Goal: Check status: Check status

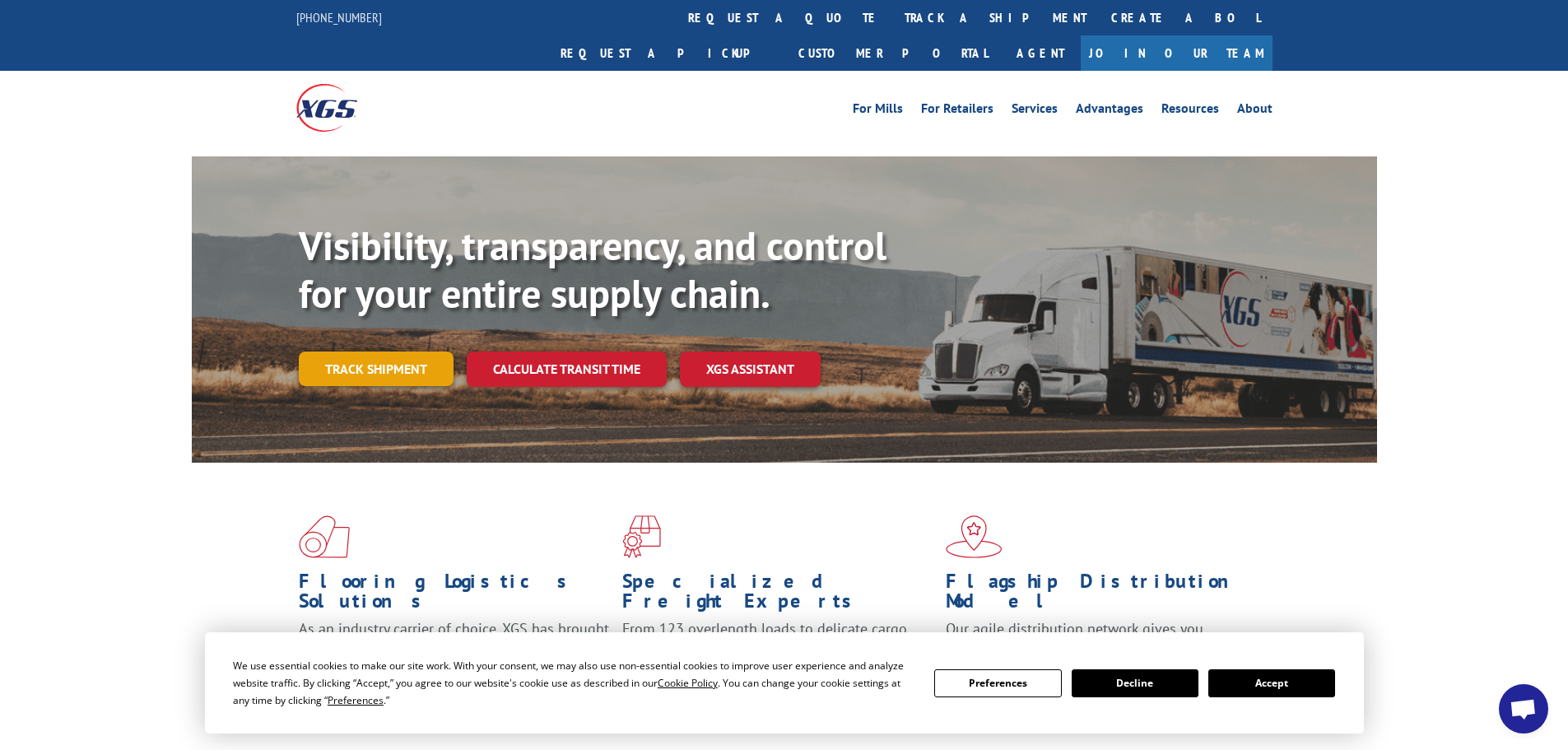
click at [403, 351] on link "Track shipment" at bounding box center [375, 368] width 154 height 34
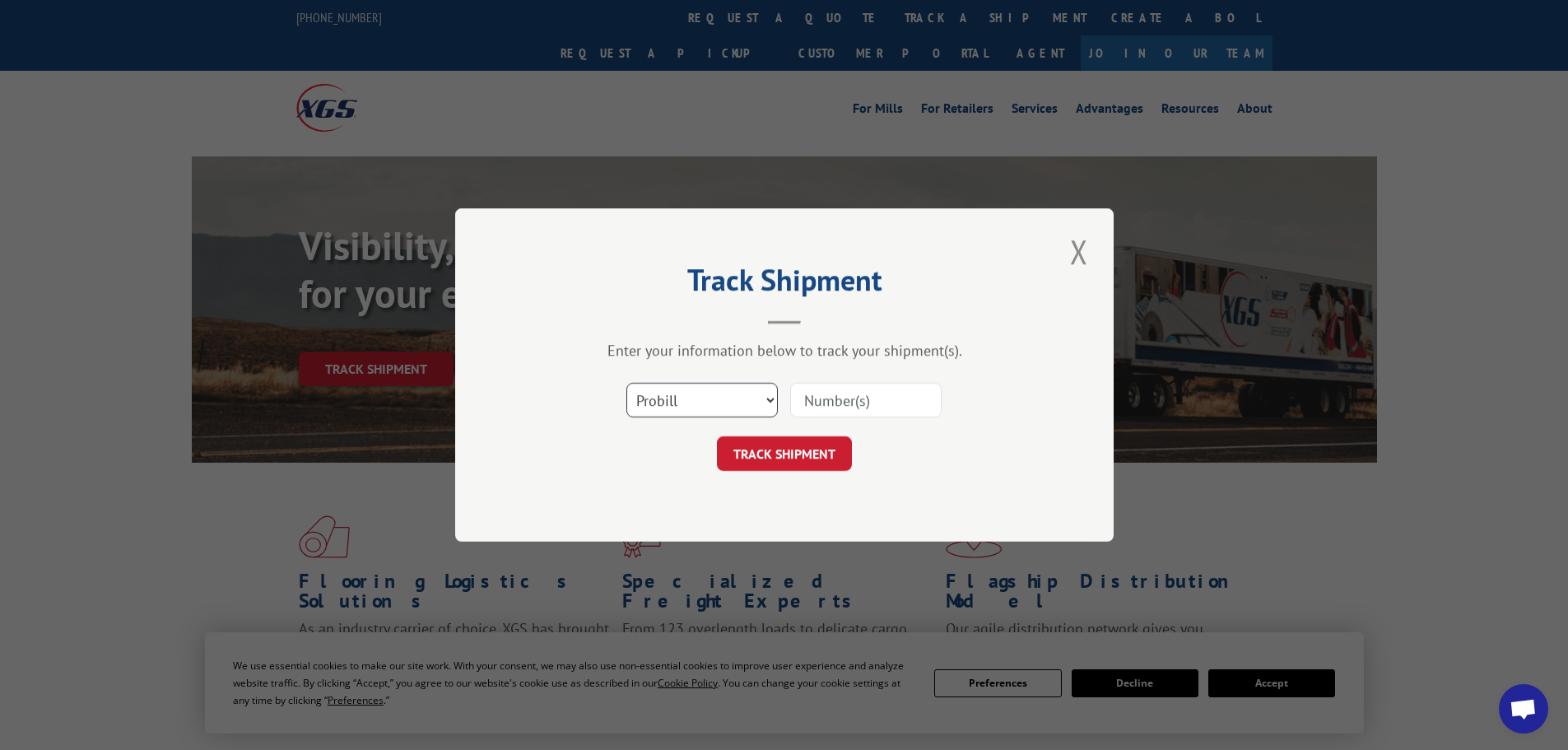
click at [688, 400] on select "Select category... Probill BOL PO" at bounding box center [702, 400] width 152 height 34
select select "po"
click at [626, 383] on select "Select category... Probill BOL PO" at bounding box center [702, 400] width 152 height 34
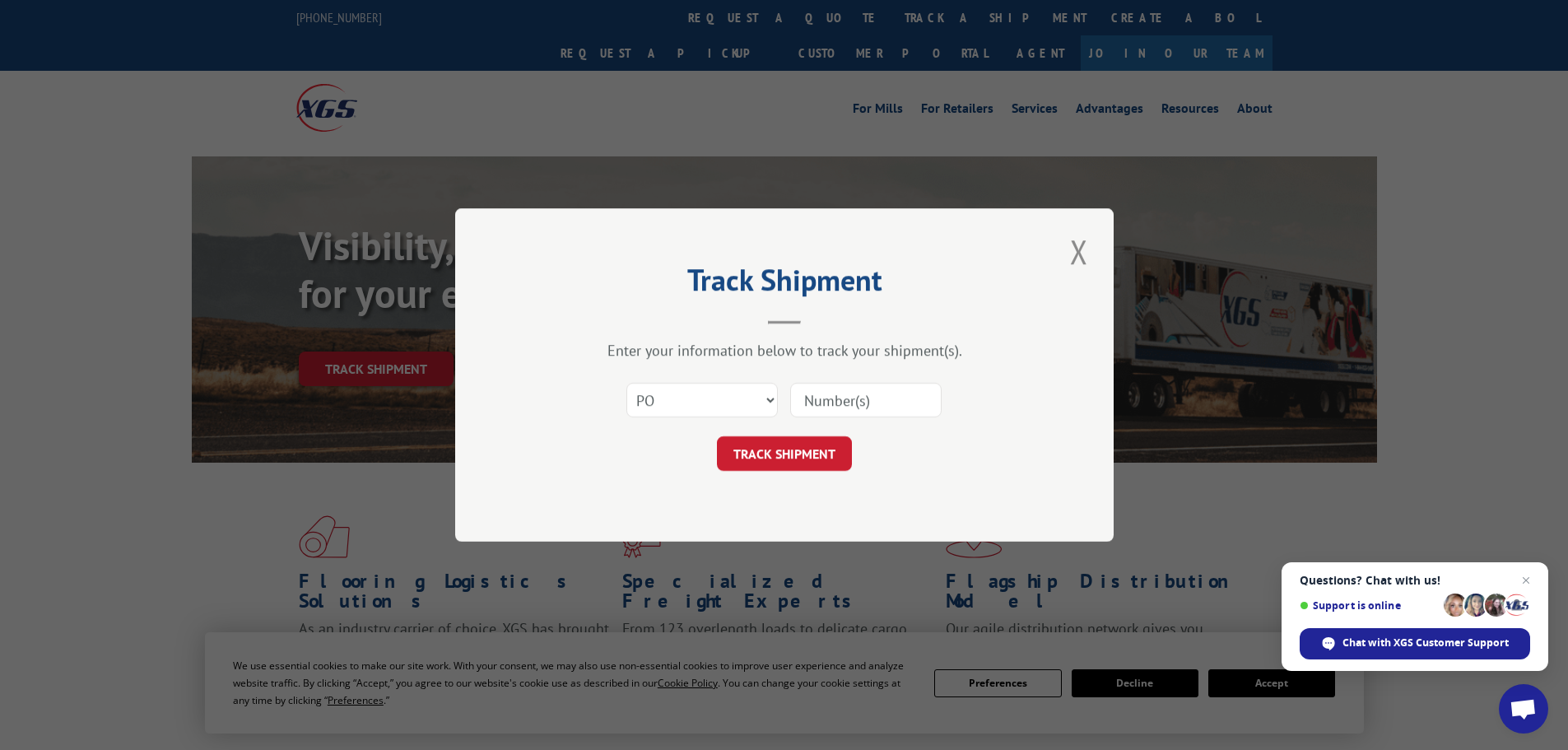
click at [848, 409] on input at bounding box center [866, 400] width 152 height 34
paste input "61540614"
type input "61540614"
click at [798, 465] on button "TRACK SHIPMENT" at bounding box center [784, 453] width 135 height 34
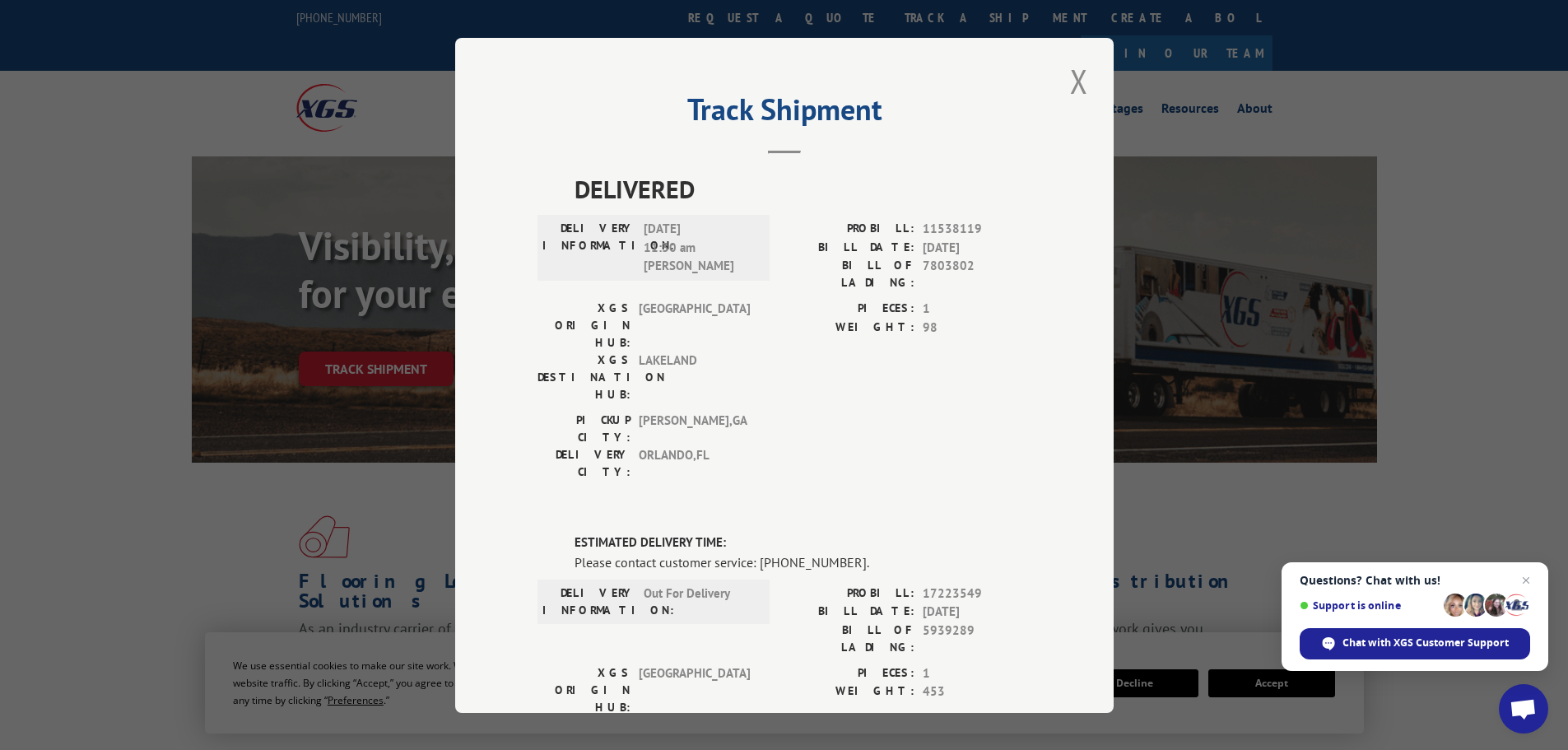
click at [1065, 82] on button "Close modal" at bounding box center [1079, 80] width 28 height 45
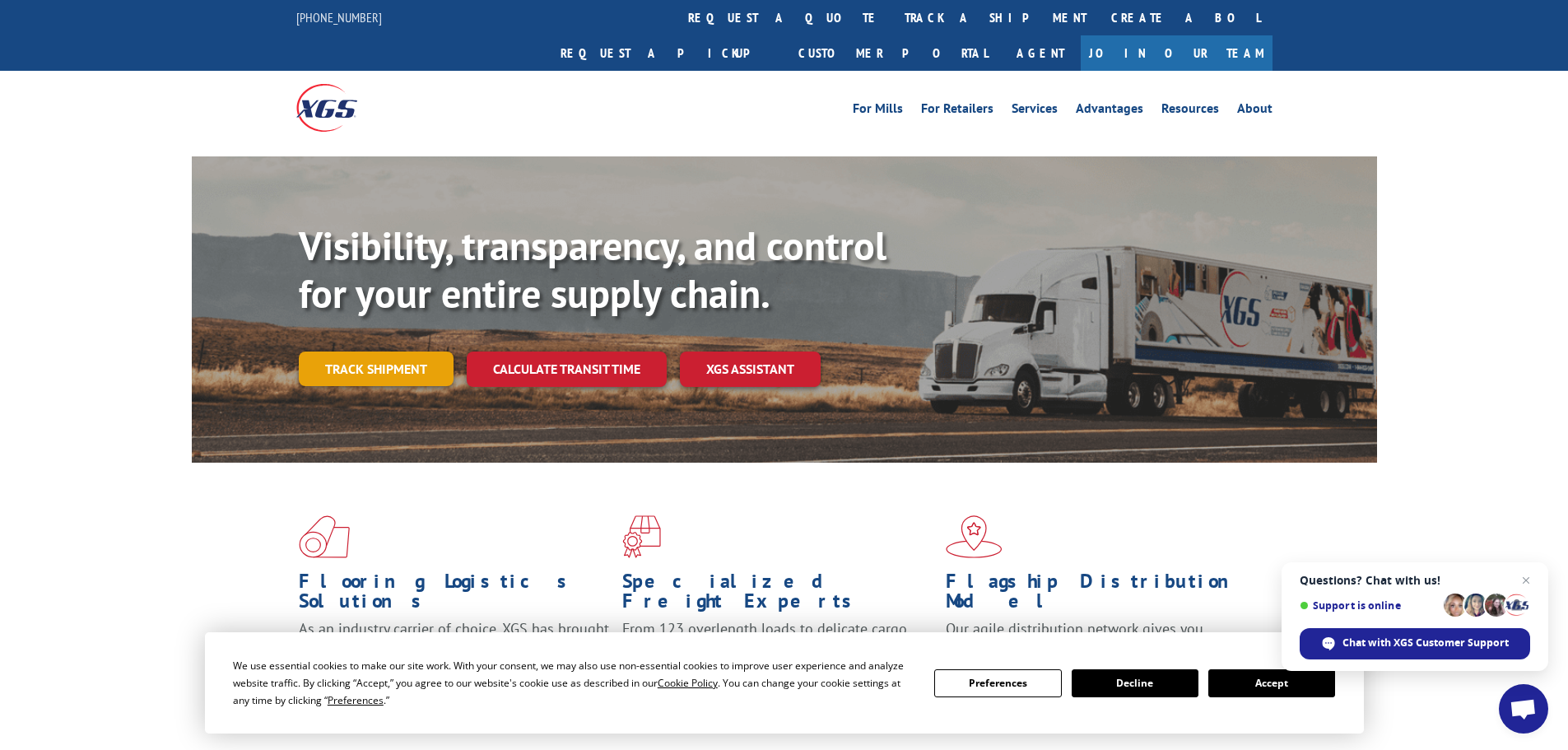
click at [387, 351] on link "Track shipment" at bounding box center [375, 368] width 154 height 34
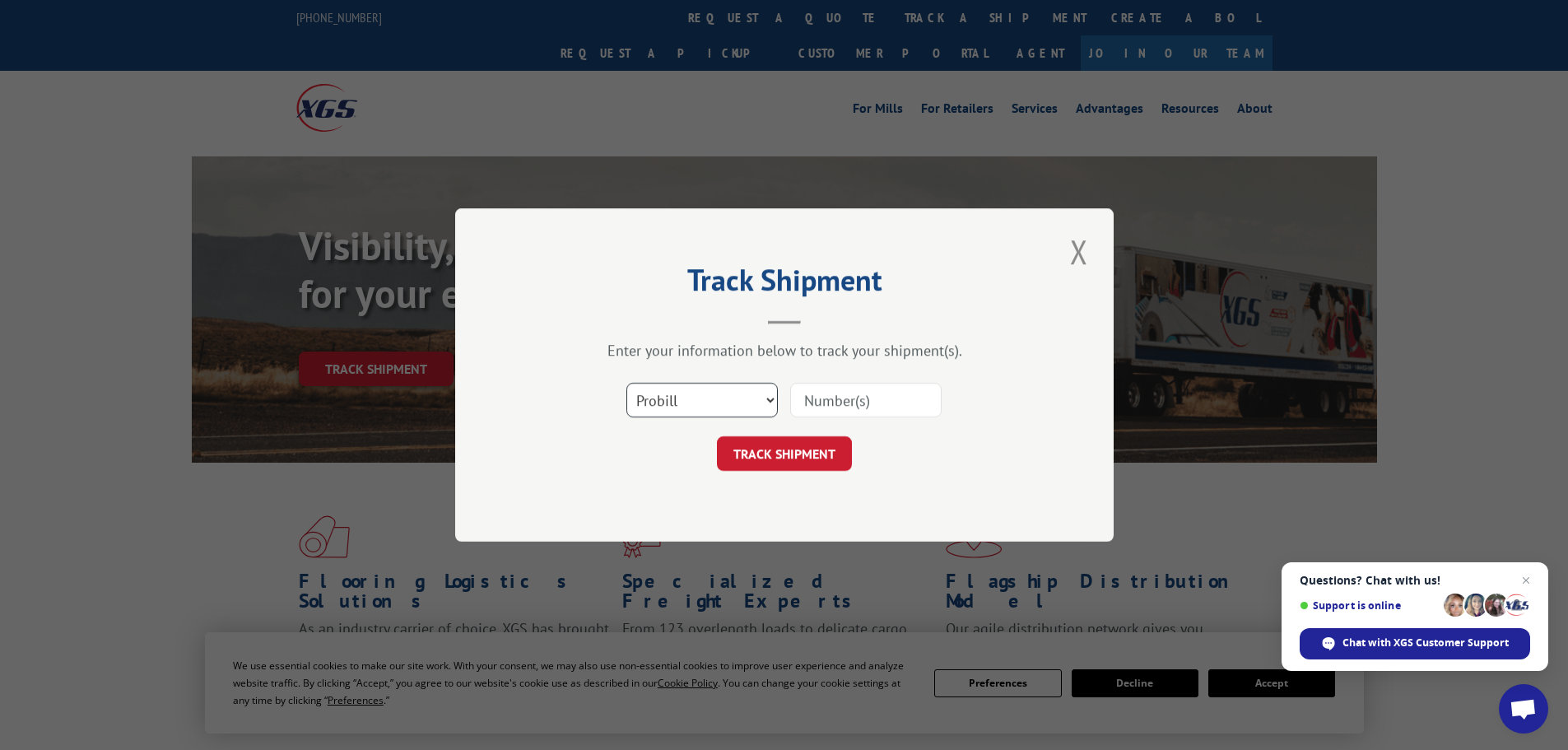
click at [748, 390] on select "Select category... Probill BOL PO" at bounding box center [702, 400] width 152 height 34
select select "po"
click at [626, 383] on select "Select category... Probill BOL PO" at bounding box center [702, 400] width 152 height 34
click at [821, 416] on input at bounding box center [866, 400] width 152 height 34
paste input "61540652"
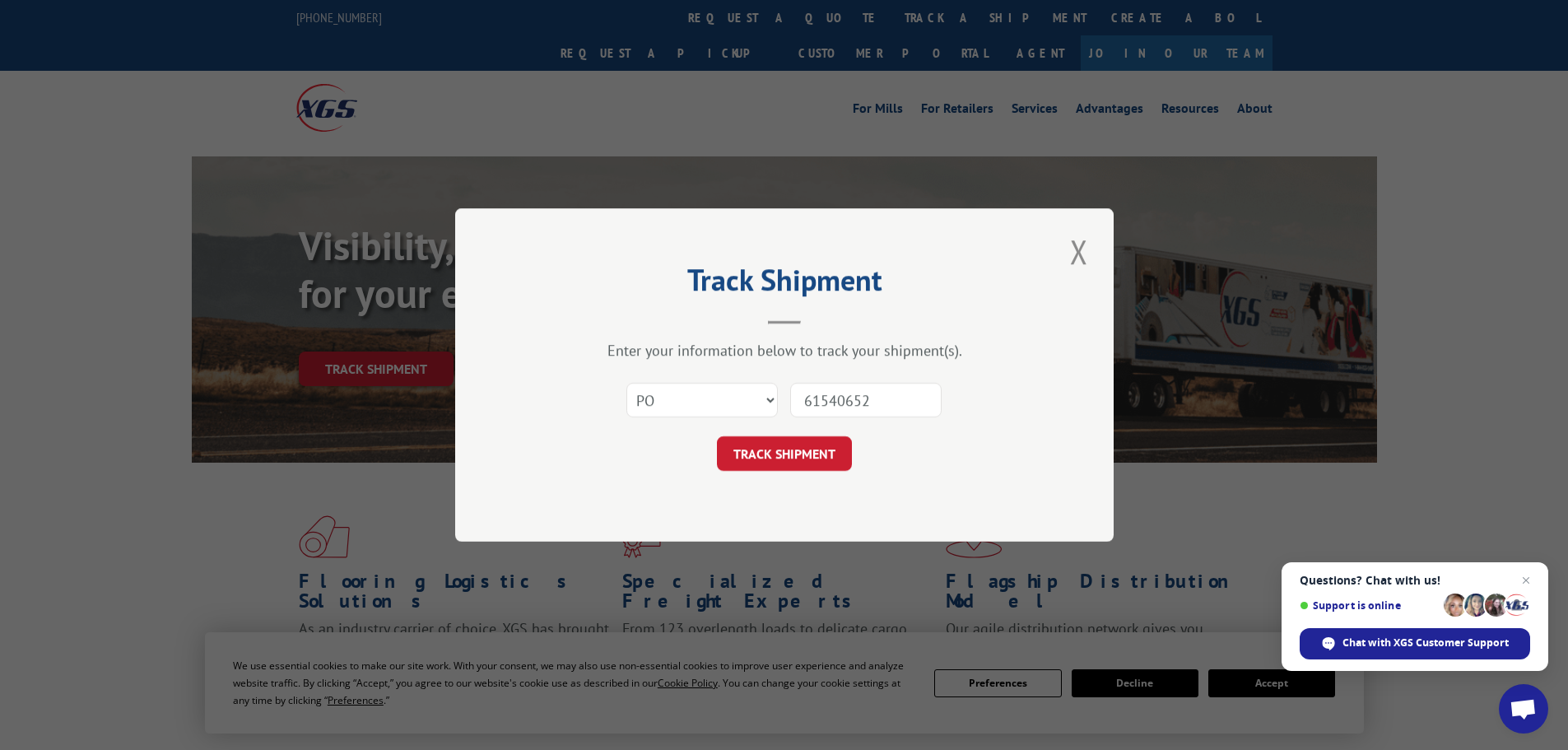
type input "61540652"
click at [798, 474] on div "Track Shipment Enter your information below to track your shipment(s). Select c…" at bounding box center [784, 375] width 658 height 334
click at [801, 451] on button "TRACK SHIPMENT" at bounding box center [784, 453] width 135 height 34
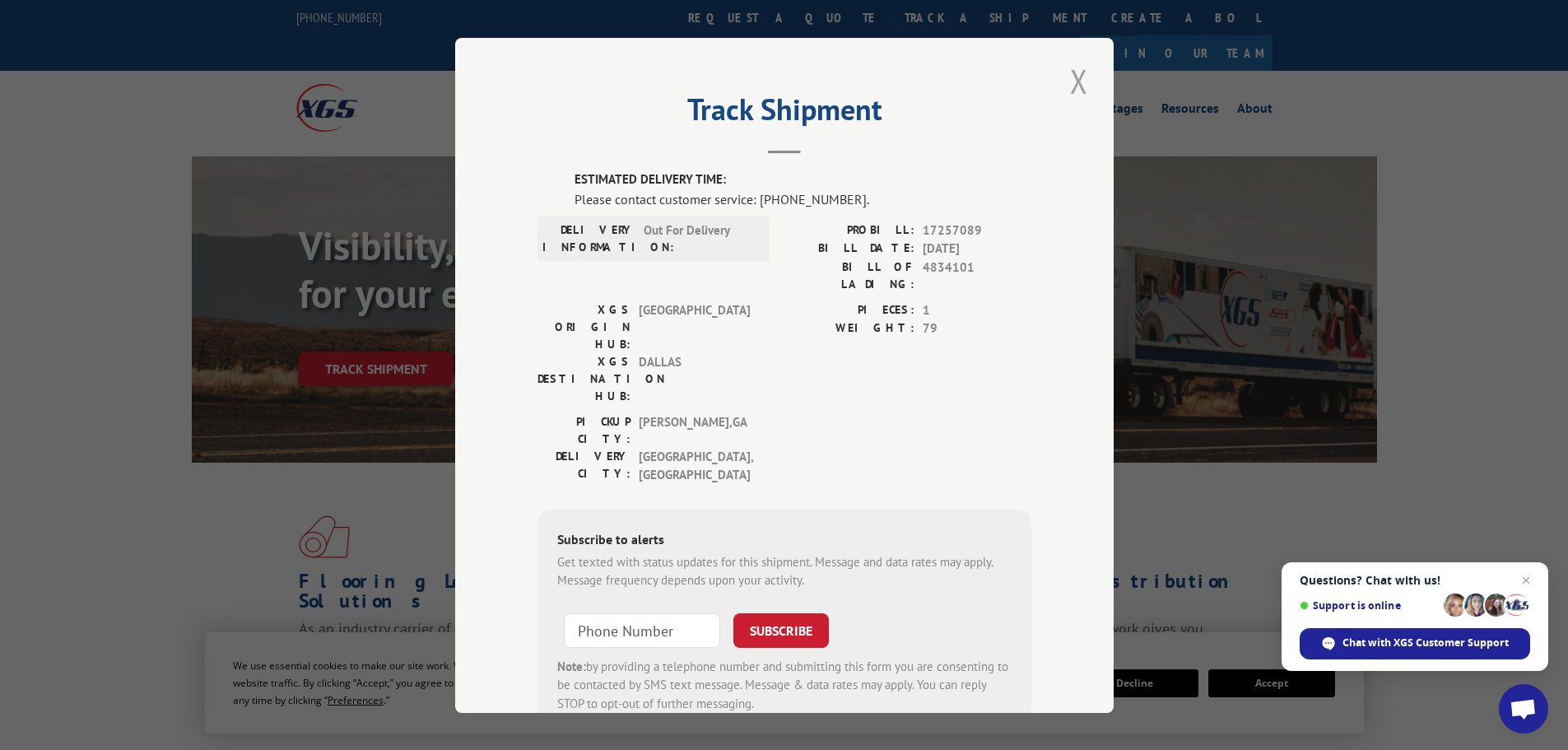
click at [1065, 80] on button "Close modal" at bounding box center [1079, 80] width 28 height 45
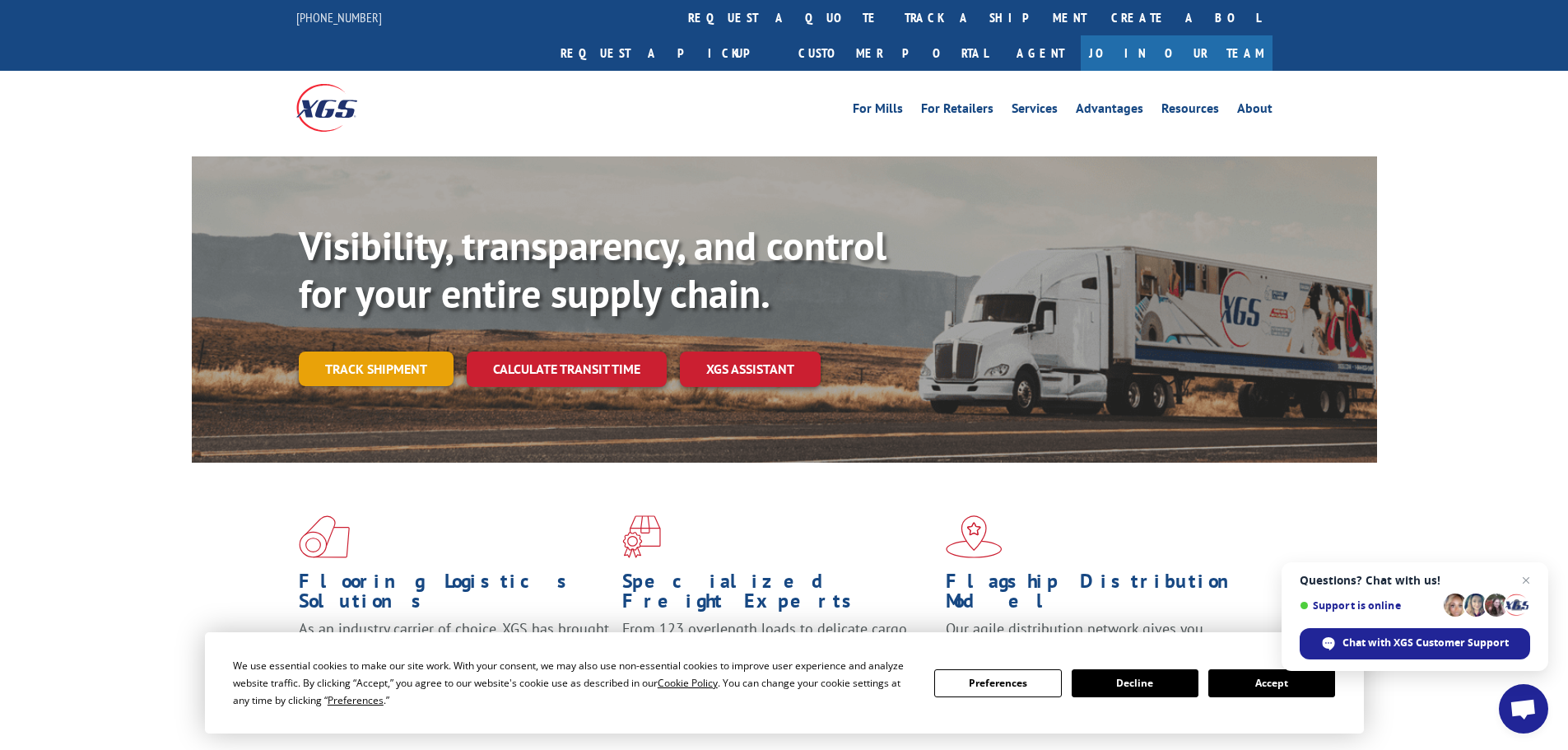
click at [394, 351] on link "Track shipment" at bounding box center [375, 368] width 154 height 34
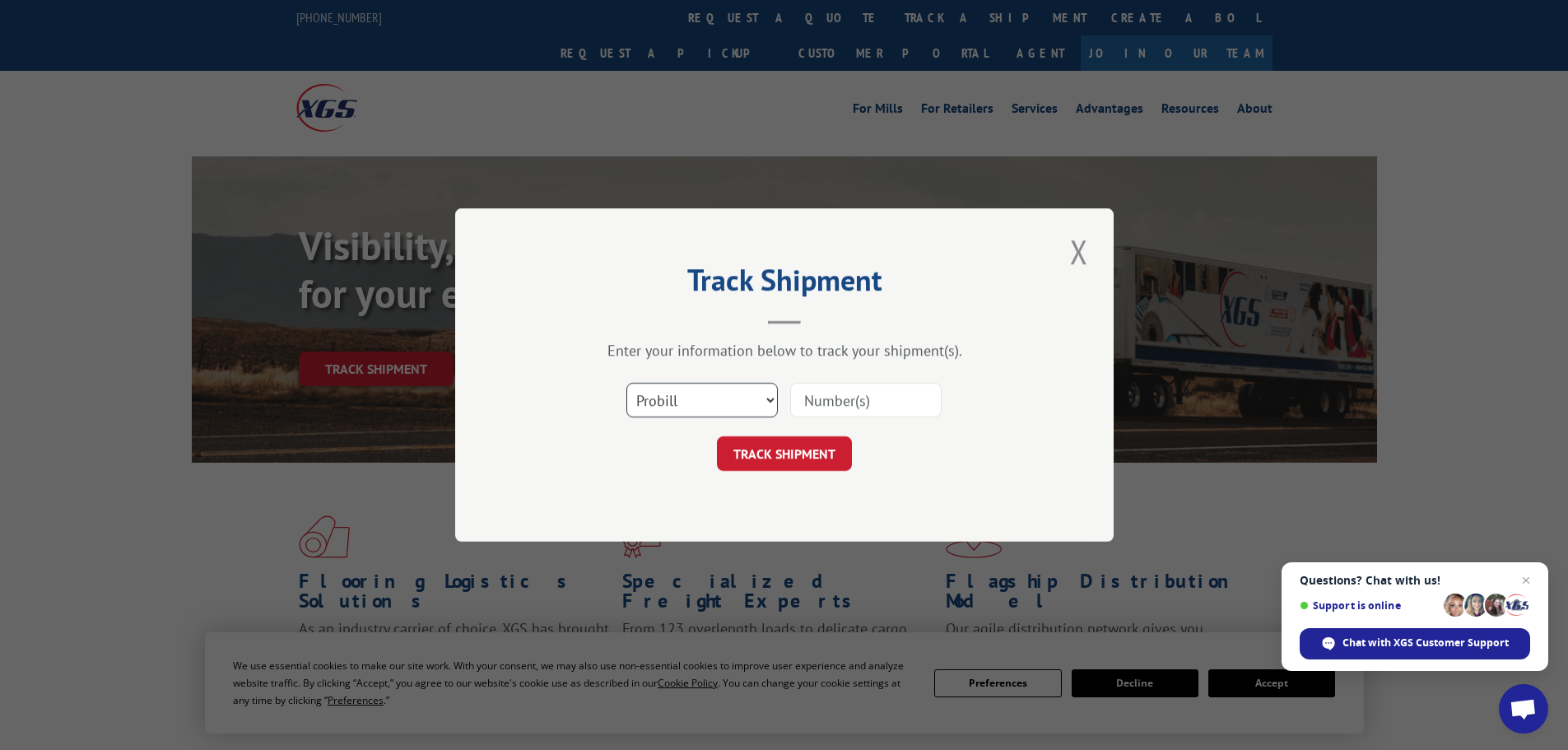
click at [759, 403] on select "Select category... Probill BOL PO" at bounding box center [702, 400] width 152 height 34
click at [626, 383] on select "Select category... Probill BOL PO" at bounding box center [702, 400] width 152 height 34
click at [885, 403] on input at bounding box center [866, 400] width 152 height 34
paste input "636683591"
type input "636683591"
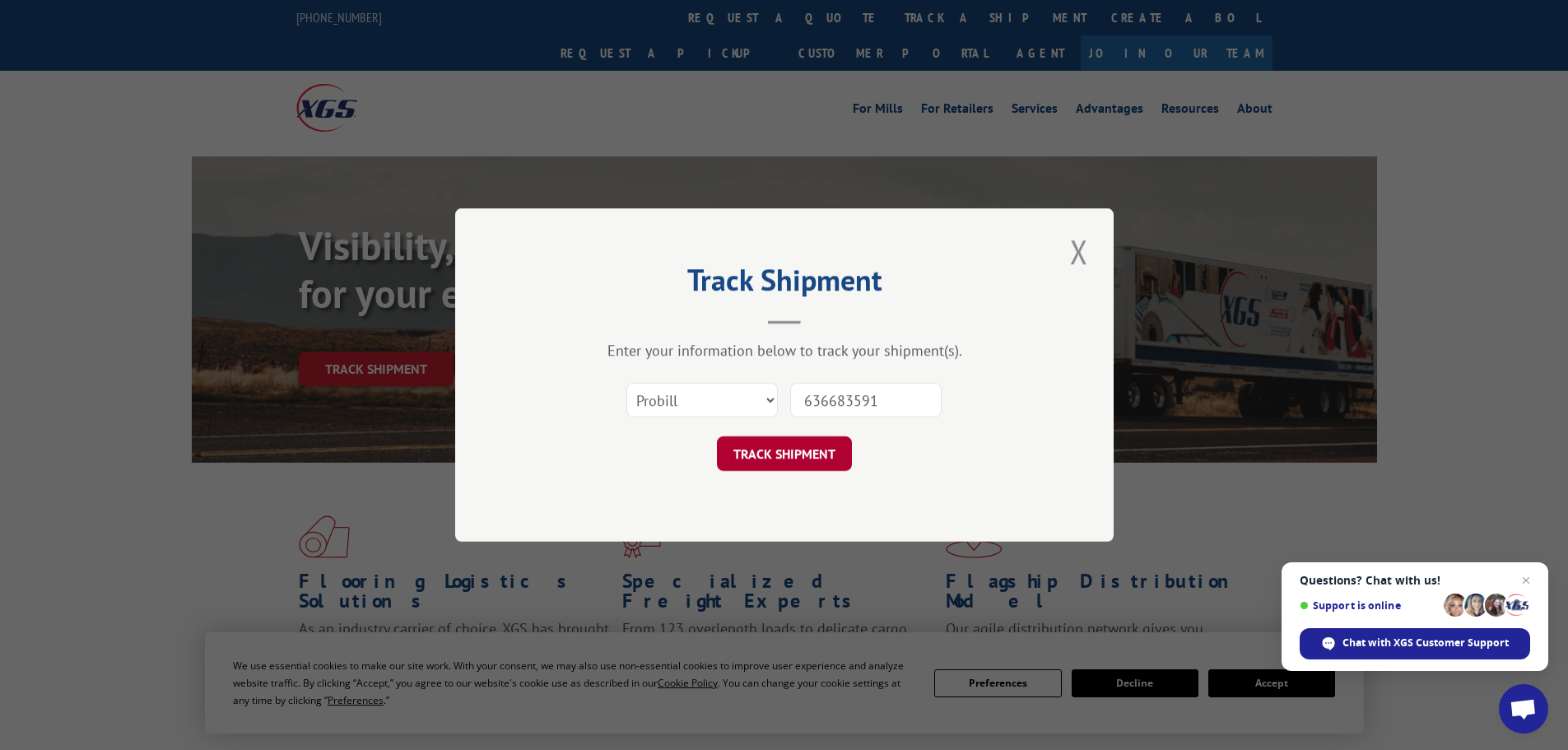
click at [800, 470] on button "TRACK SHIPMENT" at bounding box center [784, 453] width 135 height 34
